Goal: Information Seeking & Learning: Understand process/instructions

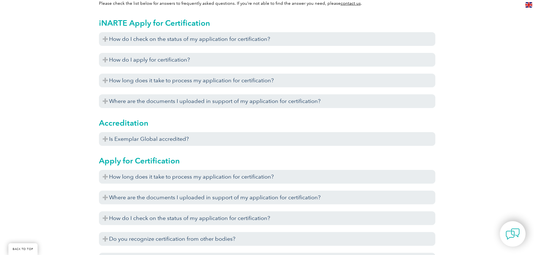
scroll to position [196, 0]
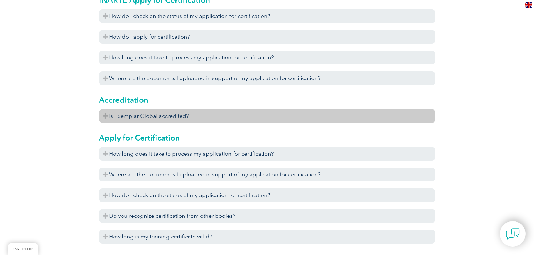
click at [206, 114] on h3 "Is Exemplar Global accredited?" at bounding box center [267, 116] width 336 height 14
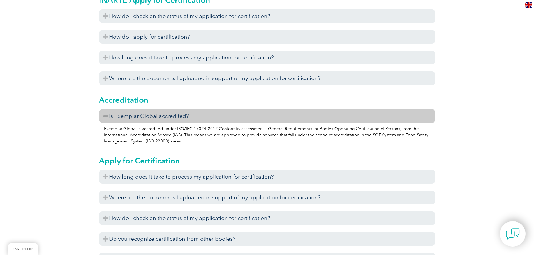
click at [206, 114] on h3 "Is Exemplar Global accredited?" at bounding box center [267, 116] width 336 height 14
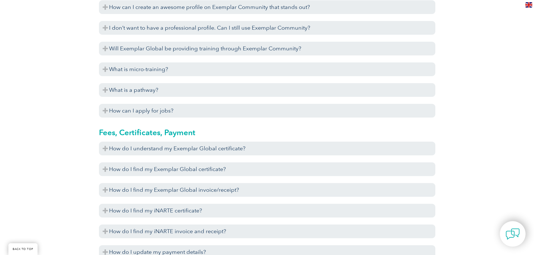
scroll to position [1234, 0]
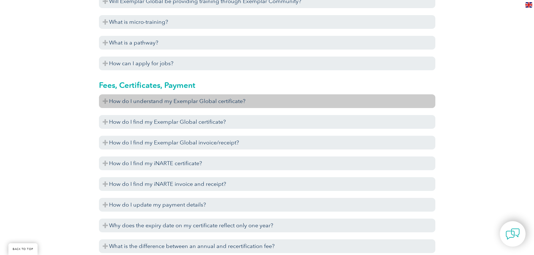
click at [129, 100] on h3 "How do I understand my Exemplar Global certificate?" at bounding box center [267, 101] width 336 height 14
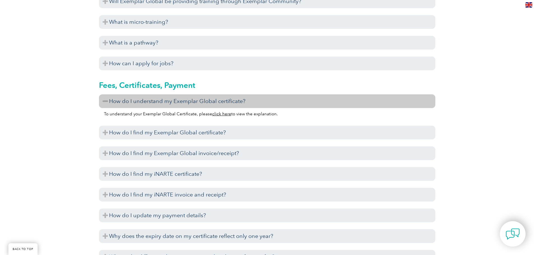
click at [129, 100] on h3 "How do I understand my Exemplar Global certificate?" at bounding box center [267, 101] width 336 height 14
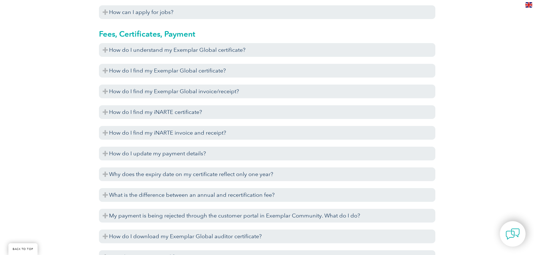
scroll to position [1290, 0]
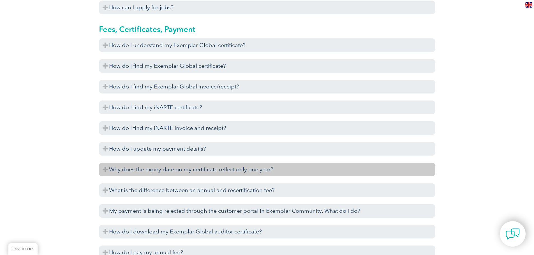
click at [122, 169] on h3 "Why does the expiry date on my certificate reflect only one year?" at bounding box center [267, 170] width 336 height 14
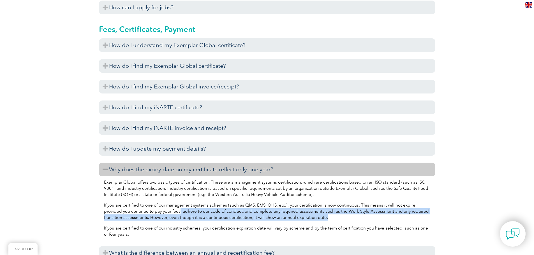
drag, startPoint x: 161, startPoint y: 212, endPoint x: 310, endPoint y: 220, distance: 149.1
click at [310, 220] on p "If you are certified to one of our management systems schemes (such as QMS, EMS…" at bounding box center [267, 211] width 326 height 19
click at [286, 220] on p "If you are certified to one of our management systems schemes (such as QMS, EMS…" at bounding box center [267, 211] width 326 height 19
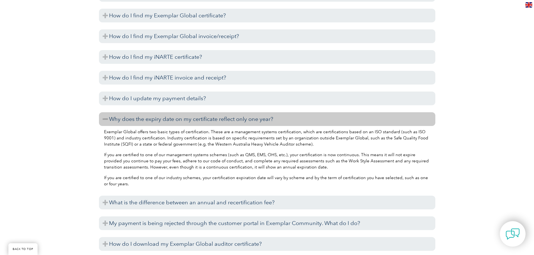
scroll to position [1346, 0]
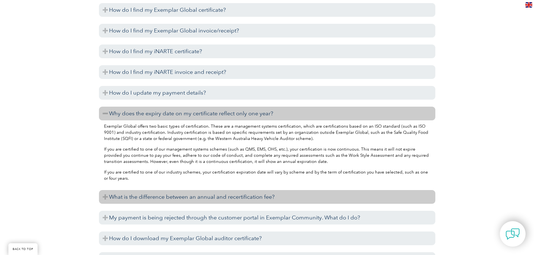
click at [160, 194] on h3 "What is the difference between an annual and recertification fee?" at bounding box center [267, 197] width 336 height 14
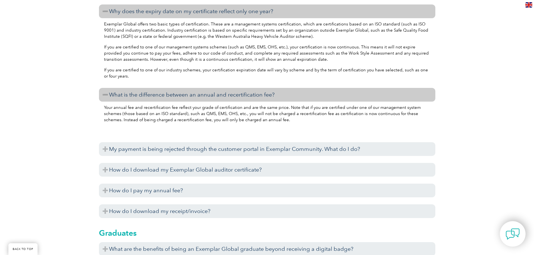
scroll to position [1458, 0]
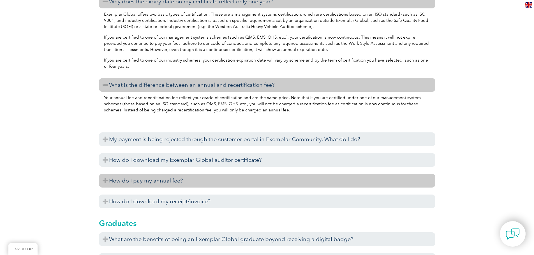
click at [110, 179] on h3 "How do I pay my annual fee?" at bounding box center [267, 181] width 336 height 14
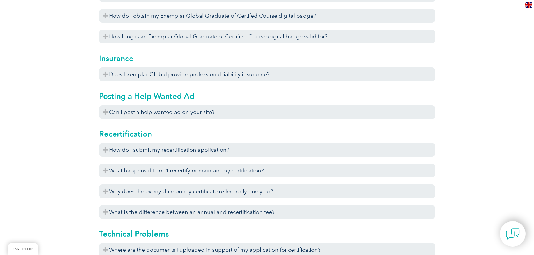
scroll to position [1738, 0]
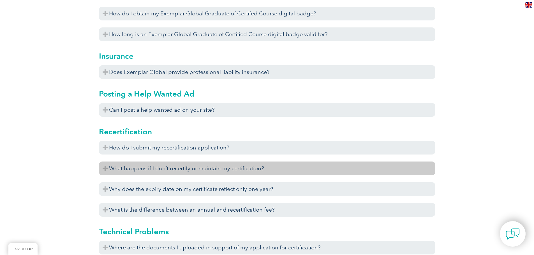
click at [109, 170] on h3 "What happens if I don’t recertify or maintain my certification?" at bounding box center [267, 169] width 336 height 14
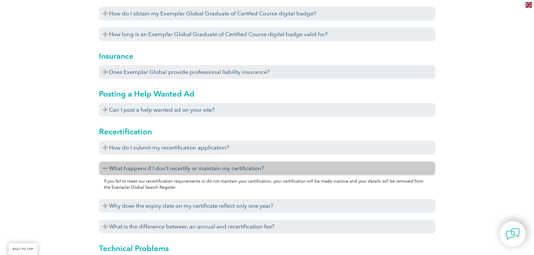
click at [109, 170] on h3 "What happens if I don’t recertify or maintain my certification?" at bounding box center [267, 169] width 336 height 14
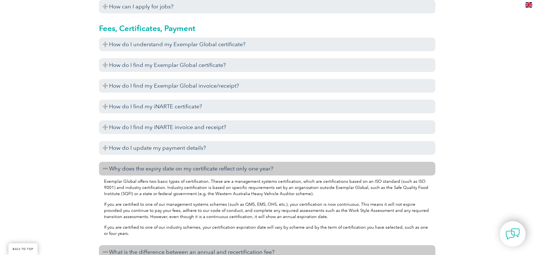
scroll to position [1290, 0]
